Goal: Find specific page/section: Find specific page/section

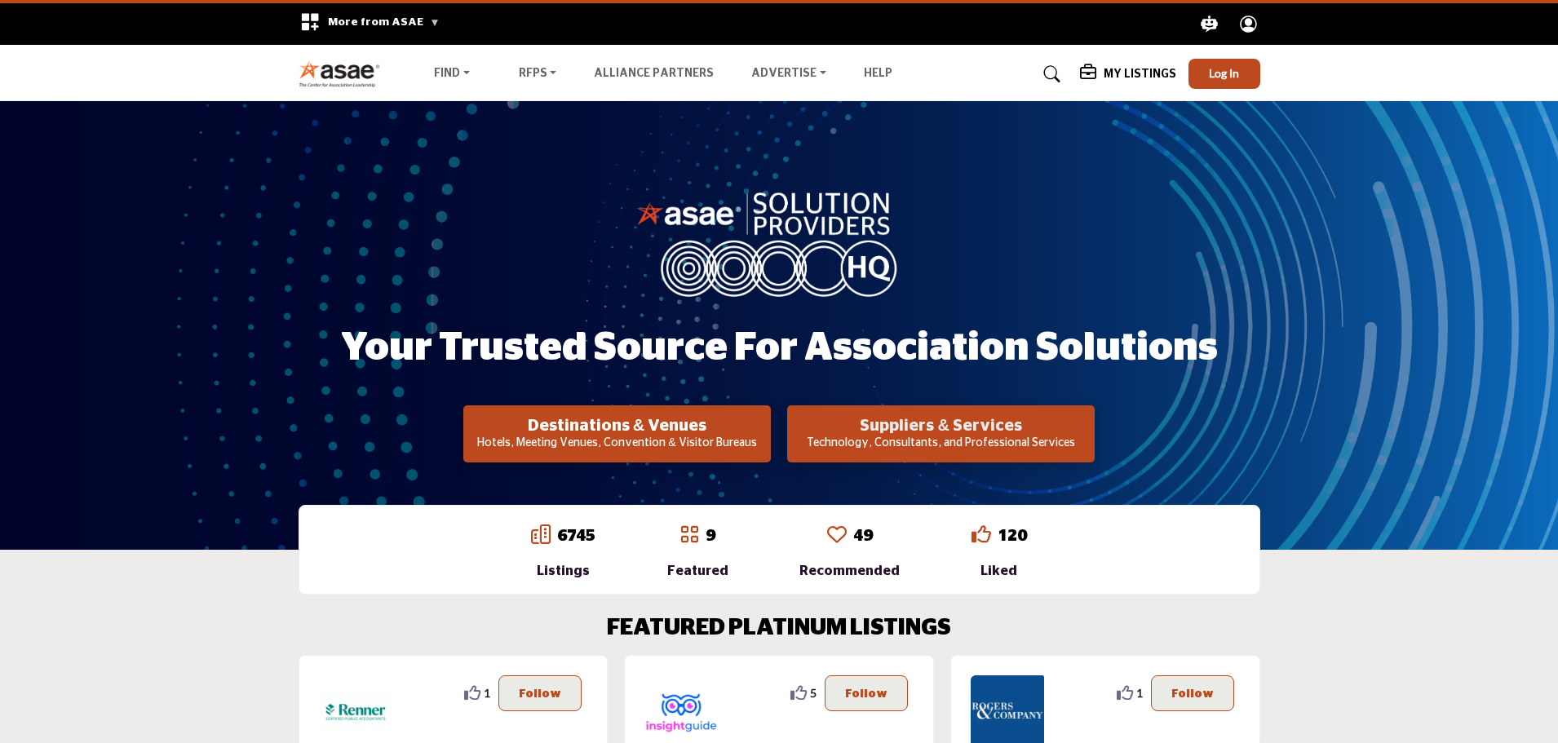
click at [766, 427] on h2 "Suppliers & Services" at bounding box center [617, 426] width 298 height 20
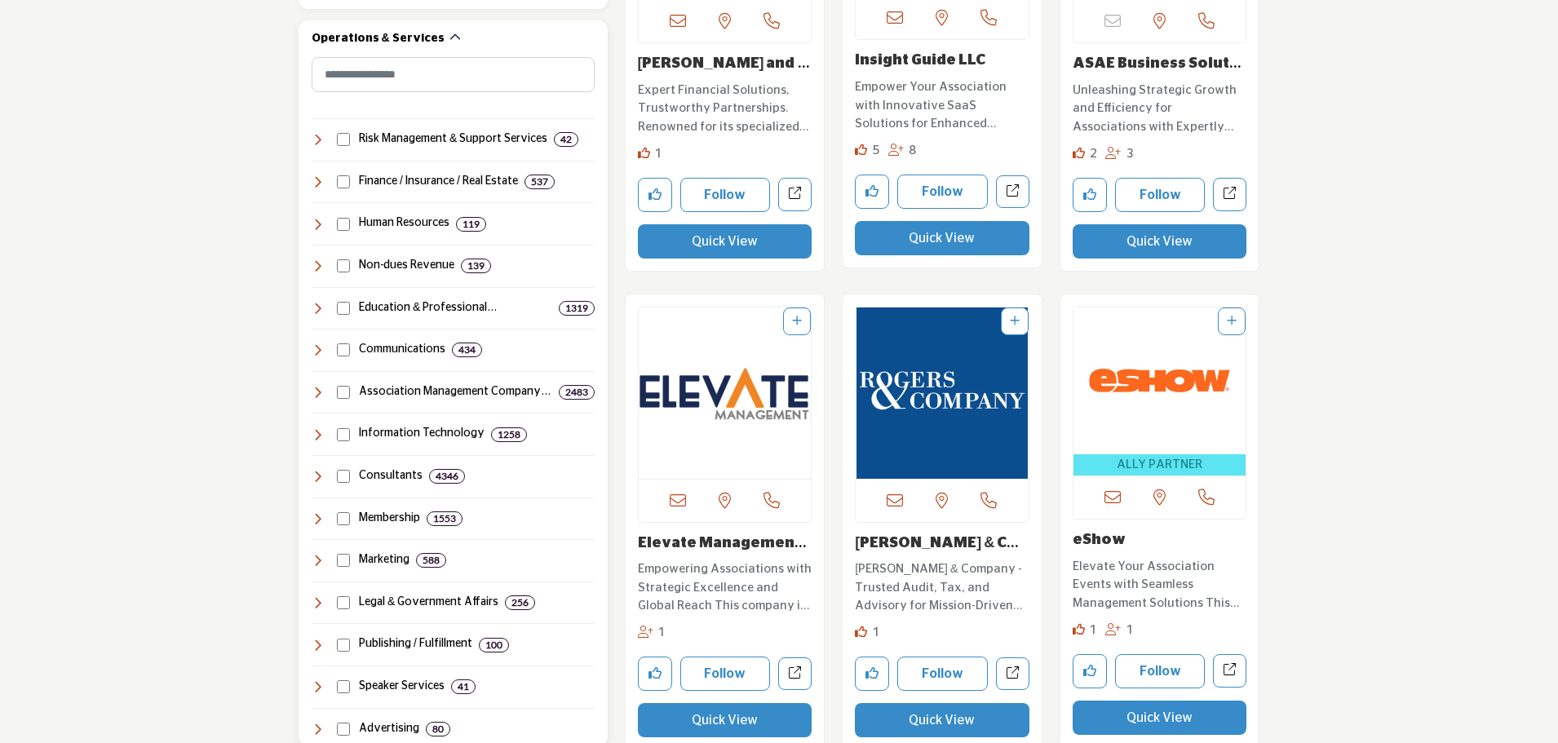
scroll to position [734, 0]
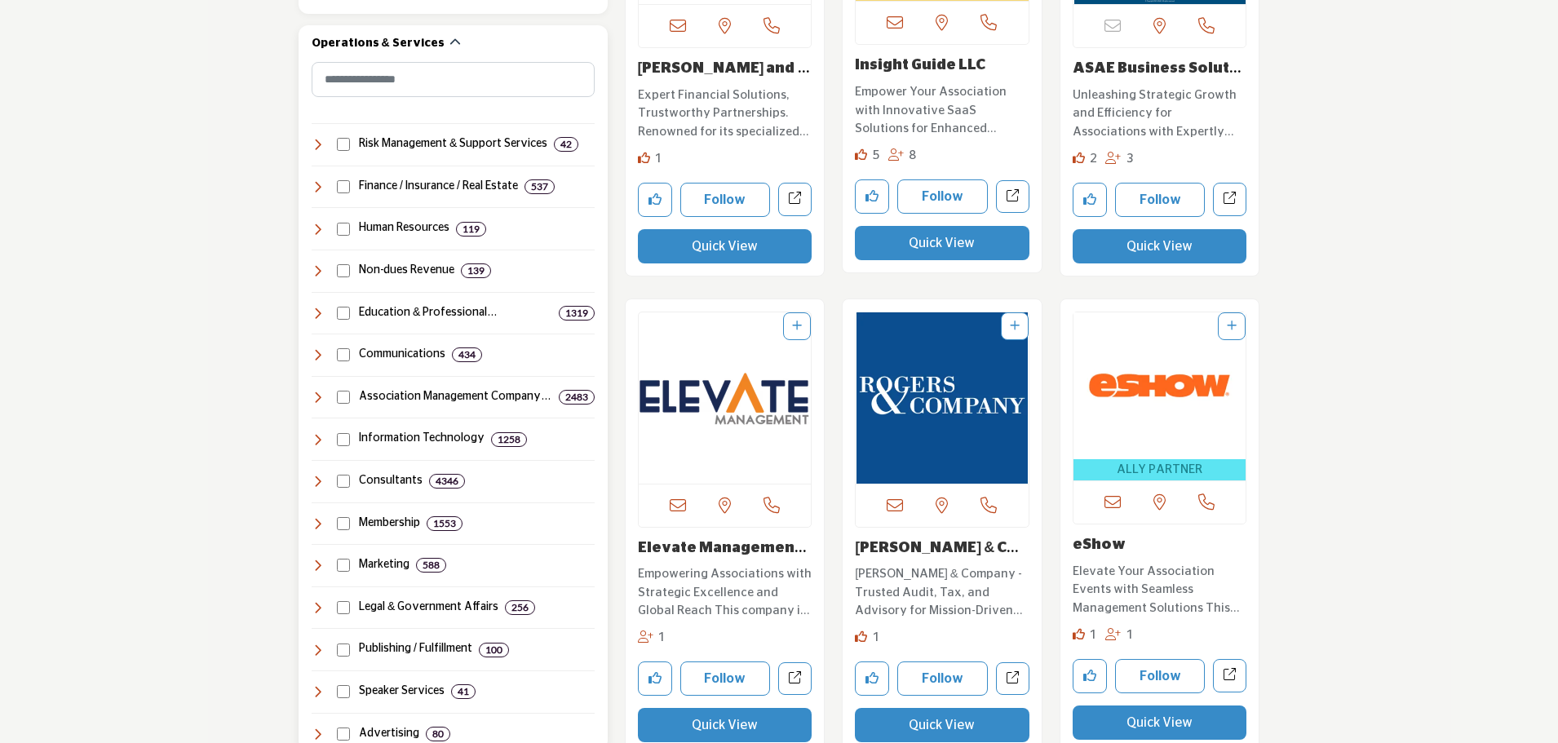
click at [318, 398] on icon at bounding box center [318, 397] width 13 height 13
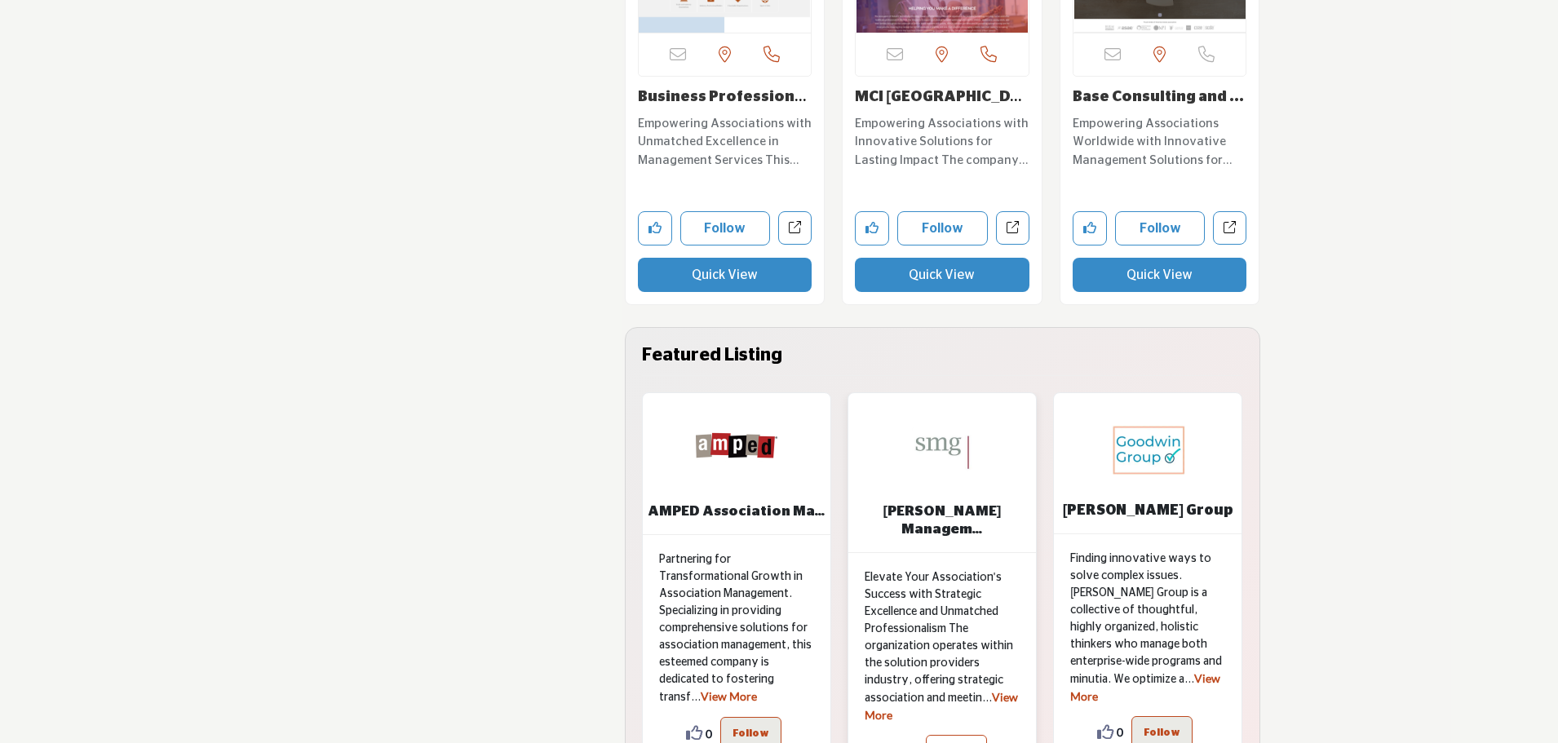
scroll to position [7749, 0]
